Goal: Information Seeking & Learning: Find specific fact

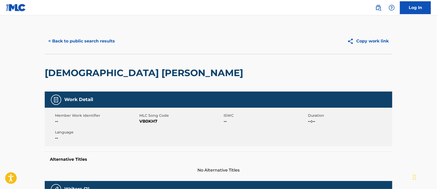
click at [81, 42] on button "< Back to public search results" at bounding box center [82, 41] width 74 height 13
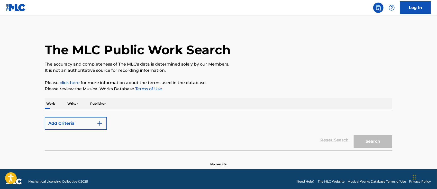
scroll to position [5, 0]
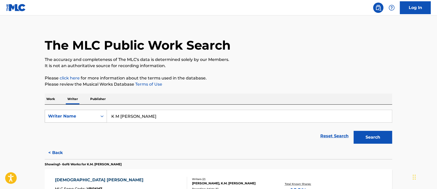
drag, startPoint x: 181, startPoint y: 116, endPoint x: 86, endPoint y: 112, distance: 95.7
click at [83, 111] on div "SearchWithCriteria31907efb-43c1-4a1f-b0d8-6503e47da9c7 Writer Name [PERSON_NAME]" at bounding box center [219, 116] width 348 height 13
paste input "Hiphop Tamizha"
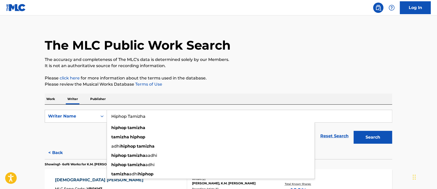
click at [379, 135] on button "Search" at bounding box center [373, 137] width 39 height 13
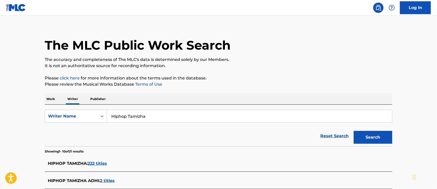
scroll to position [39, 0]
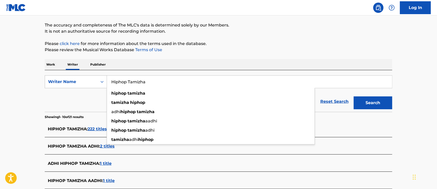
drag, startPoint x: 167, startPoint y: 83, endPoint x: 106, endPoint y: 78, distance: 60.7
click at [106, 78] on div "SearchWithCriteria31907efb-43c1-4a1f-b0d8-6503e47da9c7 Writer Name Hiphop Tamiz…" at bounding box center [219, 81] width 348 height 13
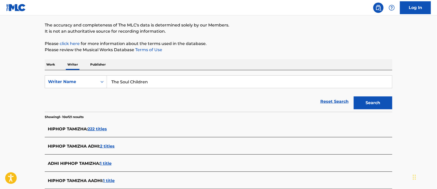
type input "The Soul Children"
click at [354, 96] on button "Search" at bounding box center [373, 102] width 39 height 13
click at [47, 64] on p "Work" at bounding box center [51, 64] width 12 height 11
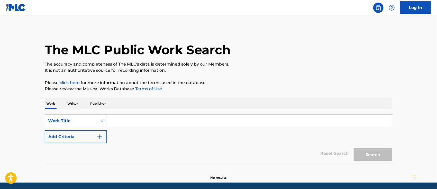
click at [162, 118] on input "Search Form" at bounding box center [249, 121] width 285 height 12
paste input "Hiphop Tamizha"
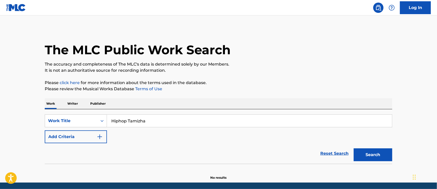
type input "Hiphop Tamizha"
click at [365, 153] on button "Search" at bounding box center [373, 154] width 39 height 13
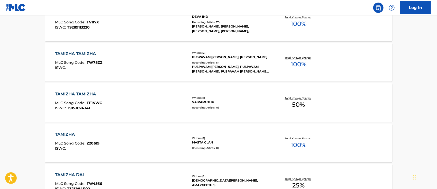
scroll to position [34, 0]
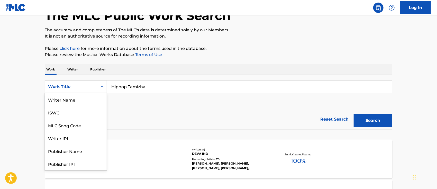
click at [90, 85] on div "Work Title" at bounding box center [71, 87] width 46 height 6
click at [72, 69] on p "Writer" at bounding box center [73, 69] width 14 height 11
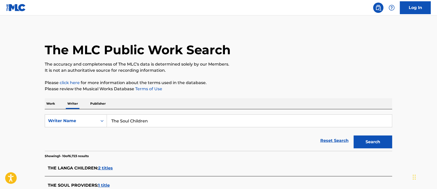
drag, startPoint x: 187, startPoint y: 121, endPoint x: 120, endPoint y: 123, distance: 67.4
click at [112, 121] on input "The Soul Children" at bounding box center [249, 121] width 285 height 12
paste input "Hiphop Tamizha"
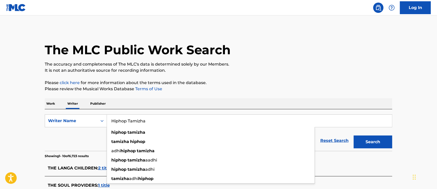
type input "Hiphop Tamizha"
click at [374, 140] on button "Search" at bounding box center [373, 141] width 39 height 13
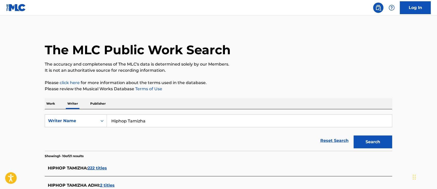
click at [381, 141] on button "Search" at bounding box center [373, 141] width 39 height 13
click at [97, 168] on span "222 titles" at bounding box center [97, 168] width 19 height 5
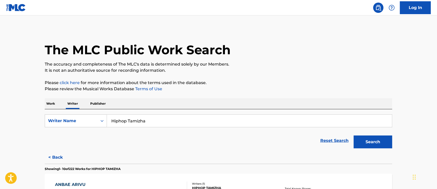
scroll to position [103, 0]
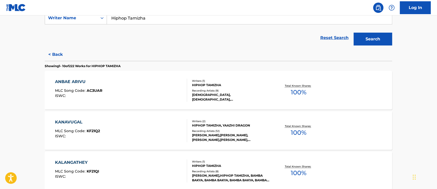
click at [81, 81] on div "ANBAE ARIVU" at bounding box center [78, 82] width 47 height 6
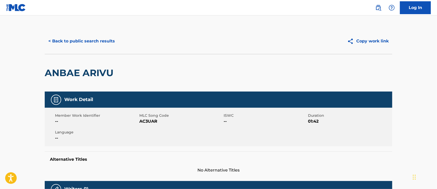
click at [90, 38] on button "< Back to public search results" at bounding box center [82, 41] width 74 height 13
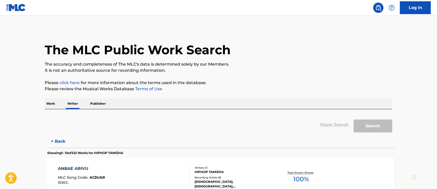
scroll to position [5, 0]
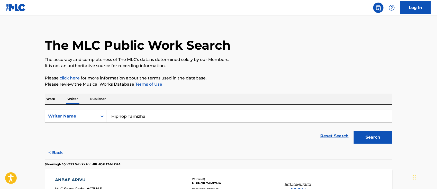
click at [48, 97] on p "Work" at bounding box center [51, 99] width 12 height 11
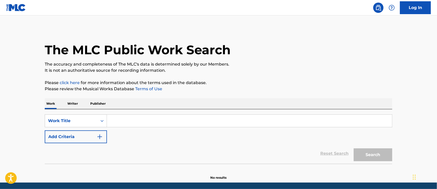
click at [166, 126] on input "Search Form" at bounding box center [249, 121] width 285 height 12
paste input "A Forever's Promise"
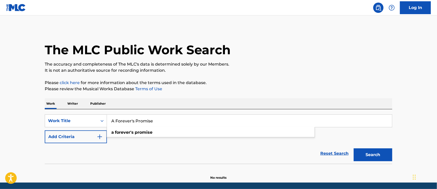
type input "A Forever's Promise"
click at [368, 154] on button "Search" at bounding box center [373, 154] width 39 height 13
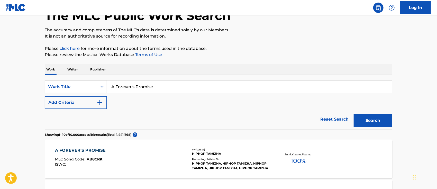
scroll to position [68, 0]
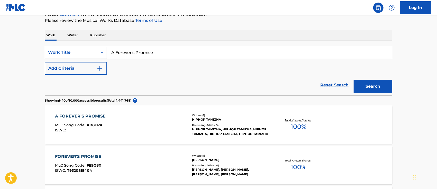
click at [97, 114] on div "A FOREVER'S PROMISE" at bounding box center [81, 116] width 53 height 6
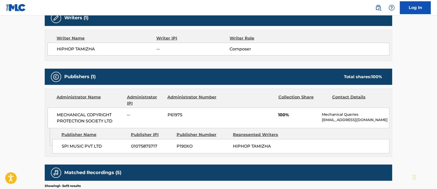
scroll to position [103, 0]
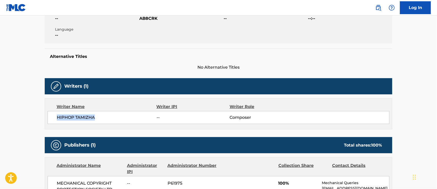
drag, startPoint x: 98, startPoint y: 117, endPoint x: 55, endPoint y: 117, distance: 44.0
click at [55, 117] on div "HIPHOP TAMIZHA -- Composer" at bounding box center [219, 117] width 342 height 13
copy span "HIPHOP TAMIZHA"
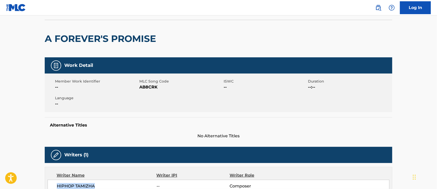
scroll to position [0, 0]
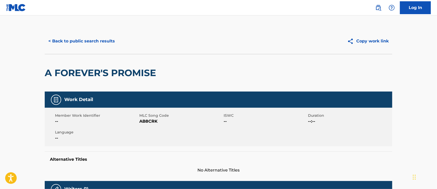
click at [89, 42] on button "< Back to public search results" at bounding box center [82, 41] width 74 height 13
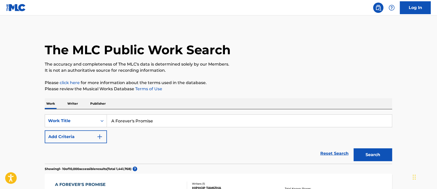
scroll to position [68, 0]
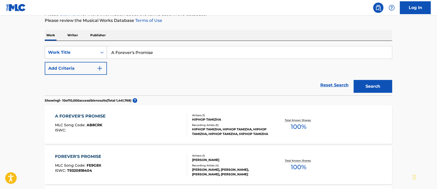
drag, startPoint x: 179, startPoint y: 55, endPoint x: 103, endPoint y: 51, distance: 76.2
click at [103, 51] on div "SearchWithCriteria91f24b73-afe9-4bc0-b052-4c8f6838e5b8 Work Title A Forever's P…" at bounding box center [219, 52] width 348 height 13
paste input "ragile Beginning"
type input "A Fragile Beginning"
click at [369, 86] on button "Search" at bounding box center [373, 86] width 39 height 13
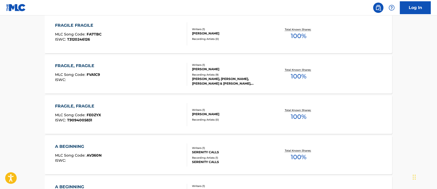
scroll to position [103, 0]
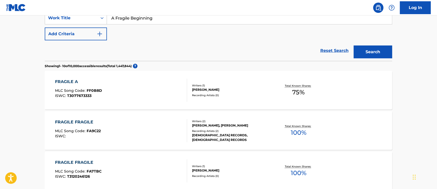
click at [82, 36] on button "Add Criteria" at bounding box center [76, 34] width 62 height 13
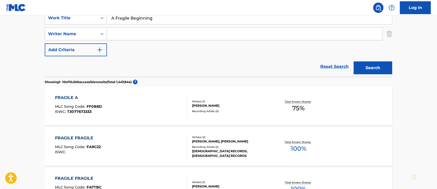
click at [130, 34] on input "Search Form" at bounding box center [245, 34] width 276 height 12
paste input "Hiphop Tamizha"
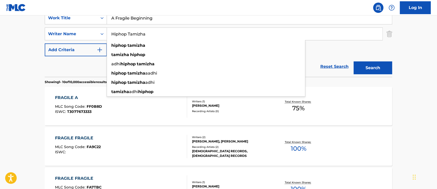
type input "Hiphop Tamizha"
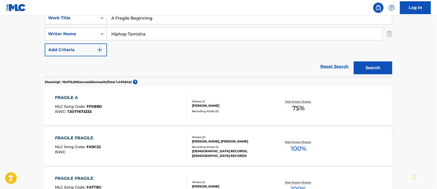
click at [364, 67] on button "Search" at bounding box center [373, 67] width 39 height 13
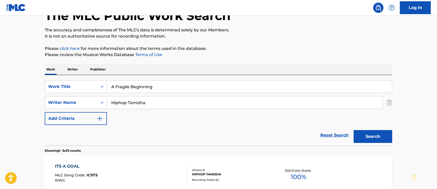
scroll to position [0, 0]
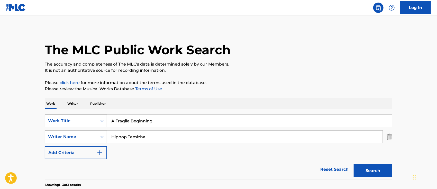
drag, startPoint x: 167, startPoint y: 123, endPoint x: 101, endPoint y: 116, distance: 66.7
click at [101, 116] on div "SearchWithCriteria91f24b73-afe9-4bc0-b052-4c8f6838e5b8 Work Title A Fragile Beg…" at bounding box center [219, 120] width 348 height 13
paste input "Hero's Peace"
click at [372, 168] on button "Search" at bounding box center [373, 170] width 39 height 13
drag, startPoint x: 176, startPoint y: 123, endPoint x: 82, endPoint y: 119, distance: 94.2
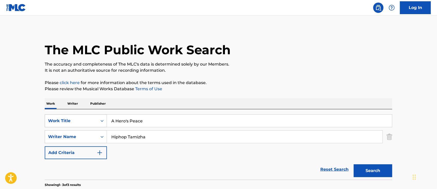
click at [82, 119] on div "SearchWithCriteria91f24b73-afe9-4bc0-b052-4c8f6838e5b8 Work Title A Hero's Peace" at bounding box center [219, 120] width 348 height 13
paste input "A Loss of 16 Years - Background Scor"
click at [382, 170] on button "Search" at bounding box center [373, 170] width 39 height 13
drag, startPoint x: 212, startPoint y: 119, endPoint x: 78, endPoint y: 115, distance: 133.5
click at [78, 115] on div "SearchWithCriteria91f24b73-afe9-4bc0-b052-4c8f6838e5b8 Work Title A Loss of 16 …" at bounding box center [219, 120] width 348 height 13
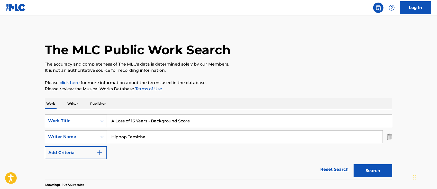
paste input "A Mothers Fight"
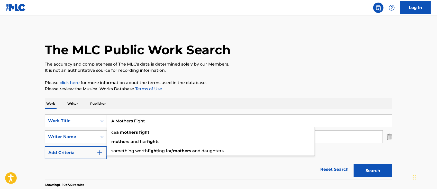
type input "A Mothers Fight"
click at [368, 168] on button "Search" at bounding box center [373, 170] width 39 height 13
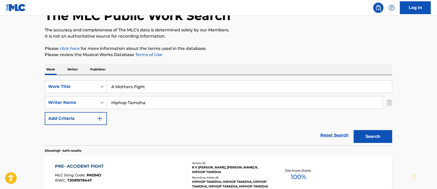
scroll to position [68, 0]
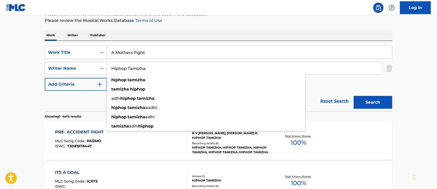
drag, startPoint x: 152, startPoint y: 68, endPoint x: 99, endPoint y: 67, distance: 53.5
click at [99, 67] on div "SearchWithCriteria1b9f1ccd-1ce9-4f73-9ece-2a846ee3c127 Writer Name Hiphop Tamiz…" at bounding box center [219, 68] width 348 height 13
click at [71, 34] on p "Writer" at bounding box center [73, 35] width 14 height 11
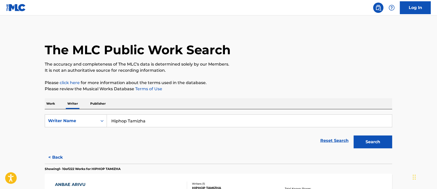
click at [376, 145] on button "Search" at bounding box center [373, 141] width 39 height 13
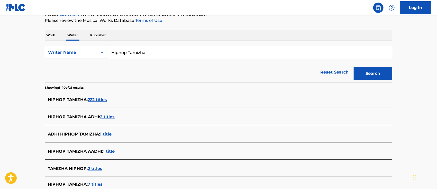
scroll to position [103, 0]
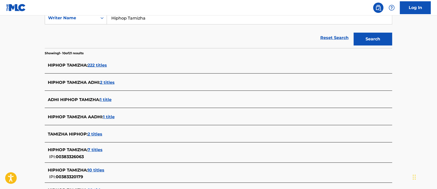
click at [94, 65] on span "222 titles" at bounding box center [97, 65] width 19 height 5
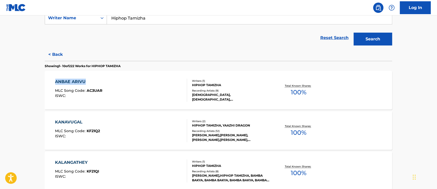
drag, startPoint x: 35, startPoint y: 79, endPoint x: 93, endPoint y: 79, distance: 58.1
copy div "ANBAE ARIVU"
drag, startPoint x: 41, startPoint y: 121, endPoint x: 88, endPoint y: 122, distance: 47.8
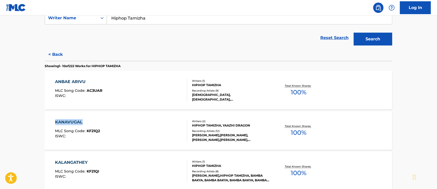
copy div "KANAVUGAL"
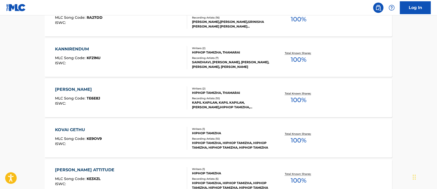
scroll to position [440, 0]
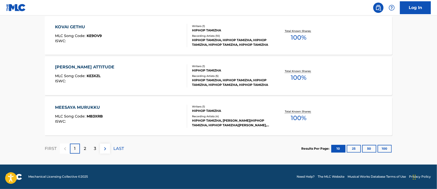
click at [384, 149] on button "100" at bounding box center [385, 149] width 14 height 8
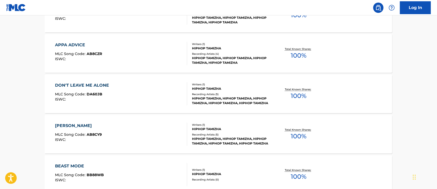
scroll to position [4073, 0]
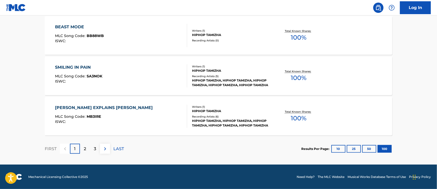
click at [85, 148] on p "2" at bounding box center [85, 149] width 2 height 6
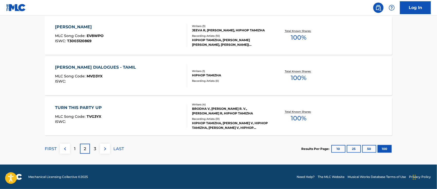
scroll to position [3902, 0]
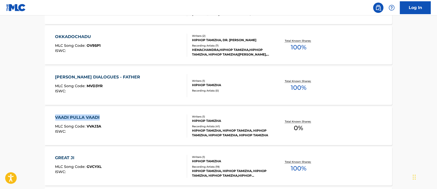
drag, startPoint x: 39, startPoint y: 112, endPoint x: 111, endPoint y: 120, distance: 73.0
copy div "VAADI PULLA VAADI"
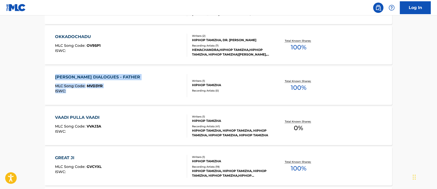
drag, startPoint x: 44, startPoint y: 75, endPoint x: 168, endPoint y: 80, distance: 123.5
copy div "[PERSON_NAME] DIALOGUES - FATHER MLC Song Code : MVD3YR ISWC :"
click at [152, 92] on div "[PERSON_NAME] DIALOGUES - FATHER MLC Song Code : MVD3YR ISWC :" at bounding box center [121, 85] width 132 height 23
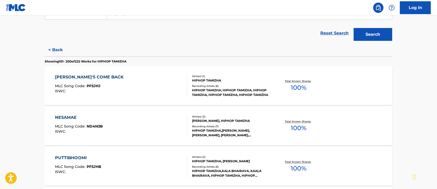
scroll to position [142, 0]
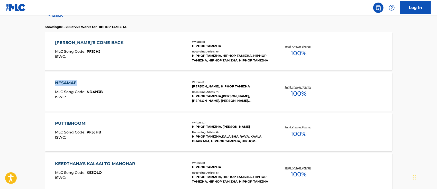
drag, startPoint x: 27, startPoint y: 80, endPoint x: 78, endPoint y: 78, distance: 51.2
copy div "NESAMAE"
drag, startPoint x: 50, startPoint y: 41, endPoint x: 133, endPoint y: 44, distance: 83.1
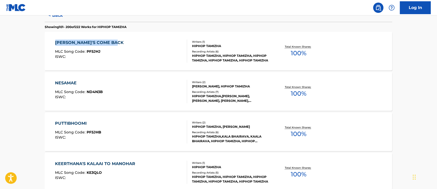
copy div "[PERSON_NAME]'S COME BACK"
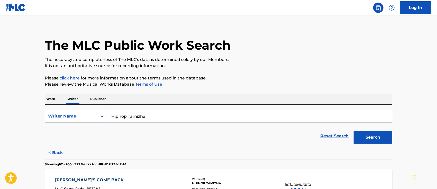
click at [156, 112] on input "Hiphop Tamizha" at bounding box center [249, 116] width 285 height 12
click at [49, 98] on p "Work" at bounding box center [51, 99] width 12 height 11
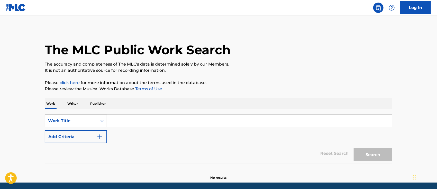
click at [118, 120] on input "Search Form" at bounding box center [249, 121] width 285 height 12
paste input "A Forever's Promise"
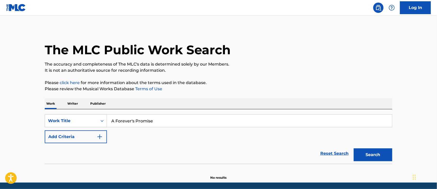
click at [363, 157] on button "Search" at bounding box center [373, 154] width 39 height 13
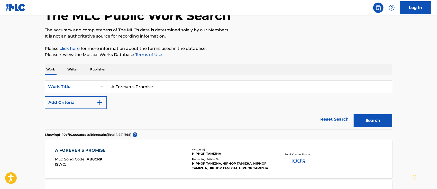
scroll to position [68, 0]
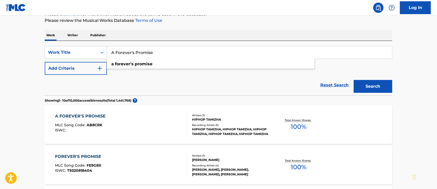
drag, startPoint x: 166, startPoint y: 51, endPoint x: 108, endPoint y: 48, distance: 57.1
click at [108, 48] on input "A Forever's Promise" at bounding box center [249, 52] width 285 height 12
paste input "alambana Enga"
click at [376, 85] on button "Search" at bounding box center [373, 86] width 39 height 13
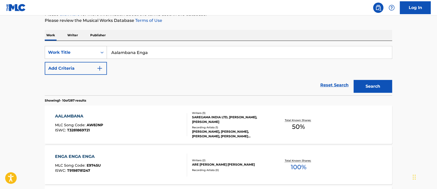
scroll to position [0, 0]
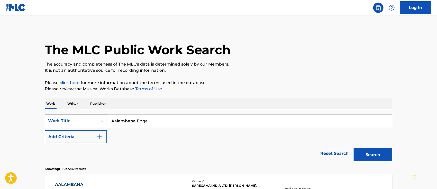
drag, startPoint x: 167, startPoint y: 119, endPoint x: 102, endPoint y: 119, distance: 64.5
click at [102, 119] on div "SearchWithCriteria91f24b73-afe9-4bc0-b052-4c8f6838e5b8 Work Title Aalambana Enga" at bounding box center [219, 120] width 348 height 13
paste input "thadi - From "Natpe Thunai""
click at [369, 153] on button "Search" at bounding box center [373, 154] width 39 height 13
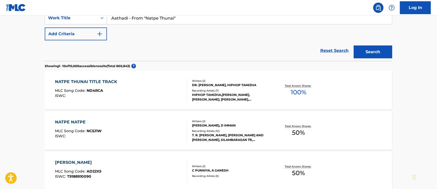
scroll to position [34, 0]
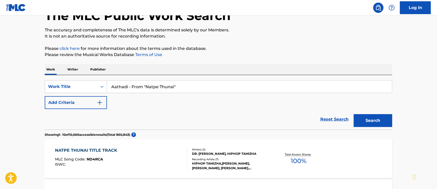
drag, startPoint x: 130, startPoint y: 86, endPoint x: 236, endPoint y: 101, distance: 107.5
click at [236, 101] on div "SearchWithCriteria91f24b73-afe9-4bc0-b052-4c8f6838e5b8 Work Title Aathadi - Fro…" at bounding box center [219, 94] width 348 height 29
click at [354, 114] on button "Search" at bounding box center [373, 120] width 39 height 13
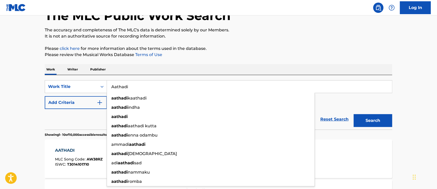
type input "Aathadi"
click at [354, 114] on button "Search" at bounding box center [373, 120] width 39 height 13
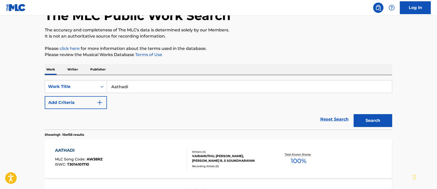
click at [97, 152] on div "AATHADI" at bounding box center [79, 150] width 48 height 6
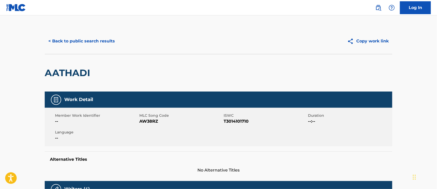
click at [58, 42] on button "< Back to public search results" at bounding box center [82, 41] width 74 height 13
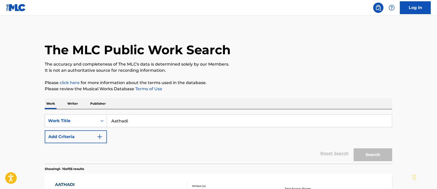
scroll to position [34, 0]
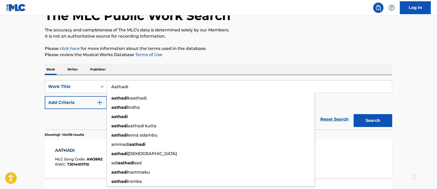
drag, startPoint x: 147, startPoint y: 82, endPoint x: 88, endPoint y: 77, distance: 59.6
click at [88, 78] on div "SearchWithCriteria91f24b73-afe9-4bc0-b052-4c8f6838e5b8 Work Title Aathadi aatha…" at bounding box center [219, 102] width 348 height 55
paste input "[PERSON_NAME]"
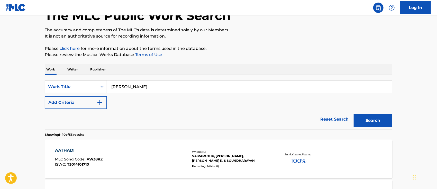
click at [377, 119] on button "Search" at bounding box center [373, 120] width 39 height 13
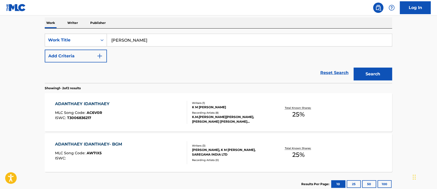
scroll to position [47, 0]
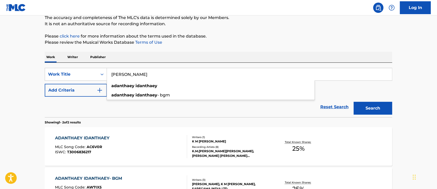
drag, startPoint x: 169, startPoint y: 75, endPoint x: 112, endPoint y: 75, distance: 56.3
click at [112, 75] on input "[PERSON_NAME]" at bounding box center [249, 74] width 285 height 12
paste input "hi Performs in College Ragging"
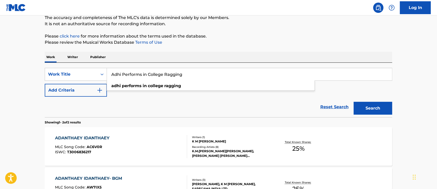
type input "Adhi Performs in College Ragging"
click at [376, 105] on button "Search" at bounding box center [373, 108] width 39 height 13
